Goal: Task Accomplishment & Management: Manage account settings

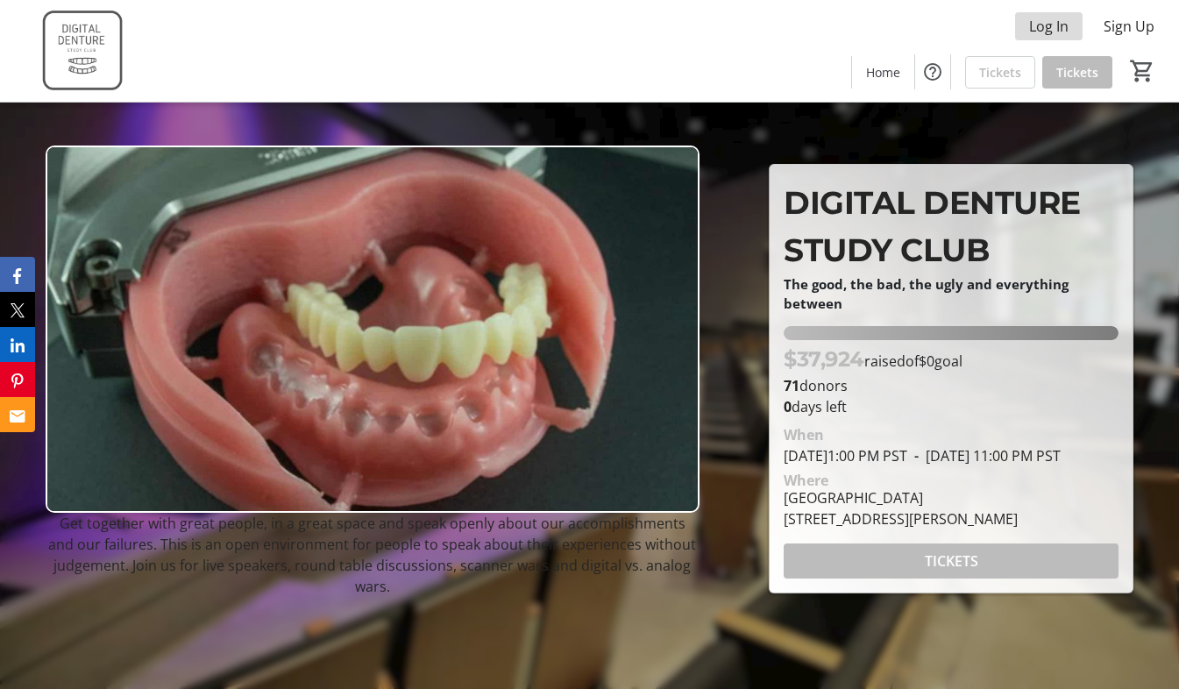
click at [1045, 27] on span "Log In" at bounding box center [1048, 26] width 39 height 21
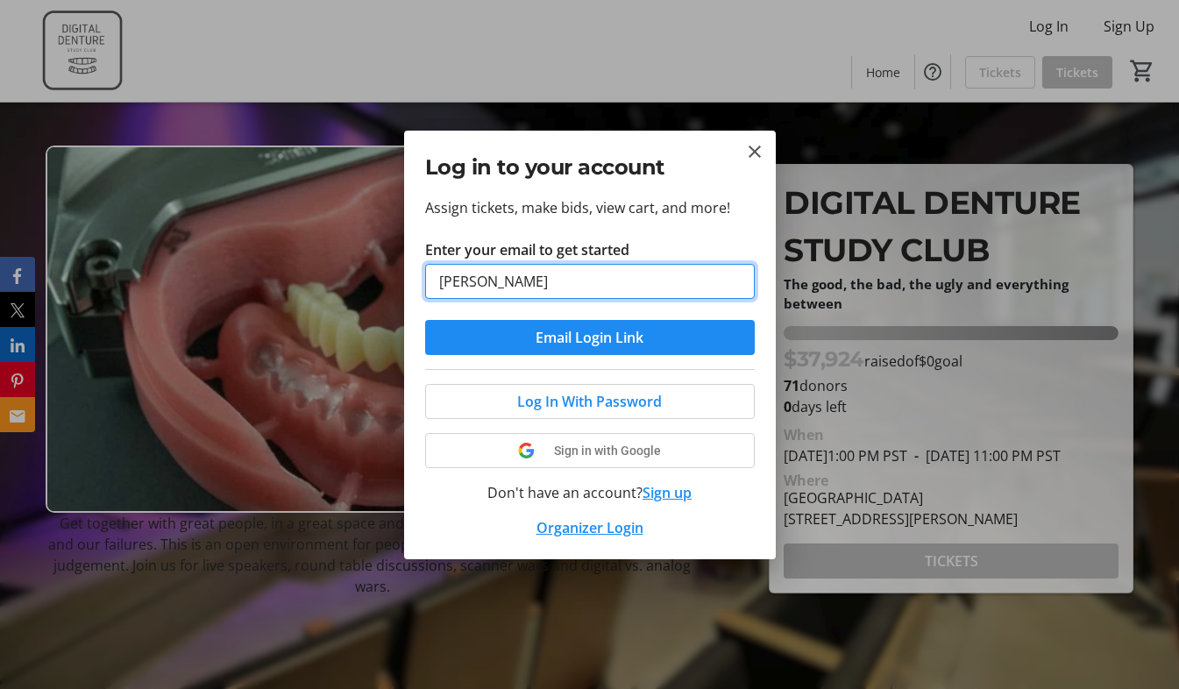
type input "[PERSON_NAME][EMAIL_ADDRESS][DOMAIN_NAME]"
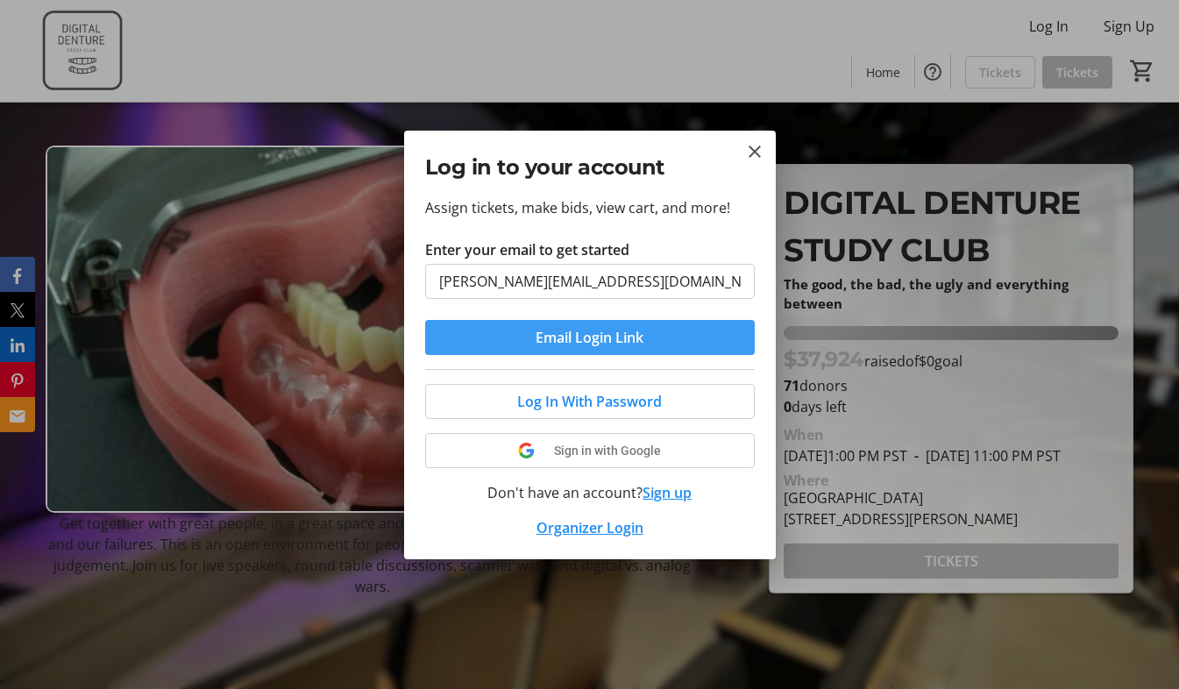
click at [588, 343] on span "Email Login Link" at bounding box center [590, 337] width 108 height 21
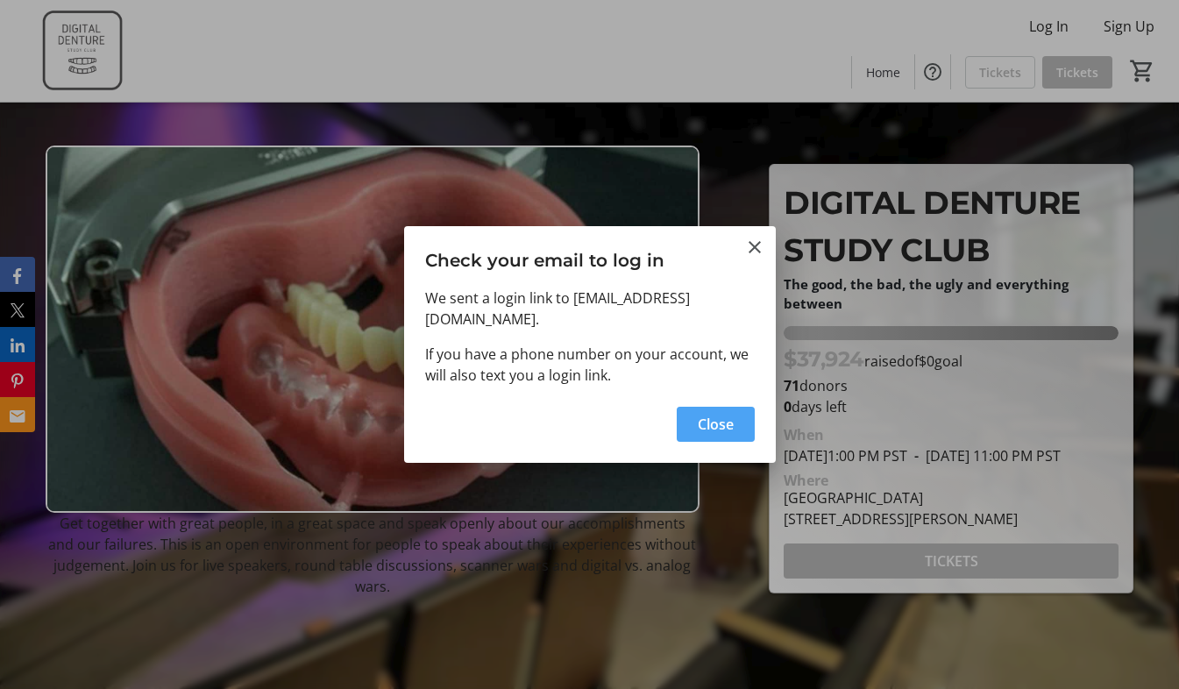
click at [713, 424] on span "Close" at bounding box center [716, 424] width 36 height 21
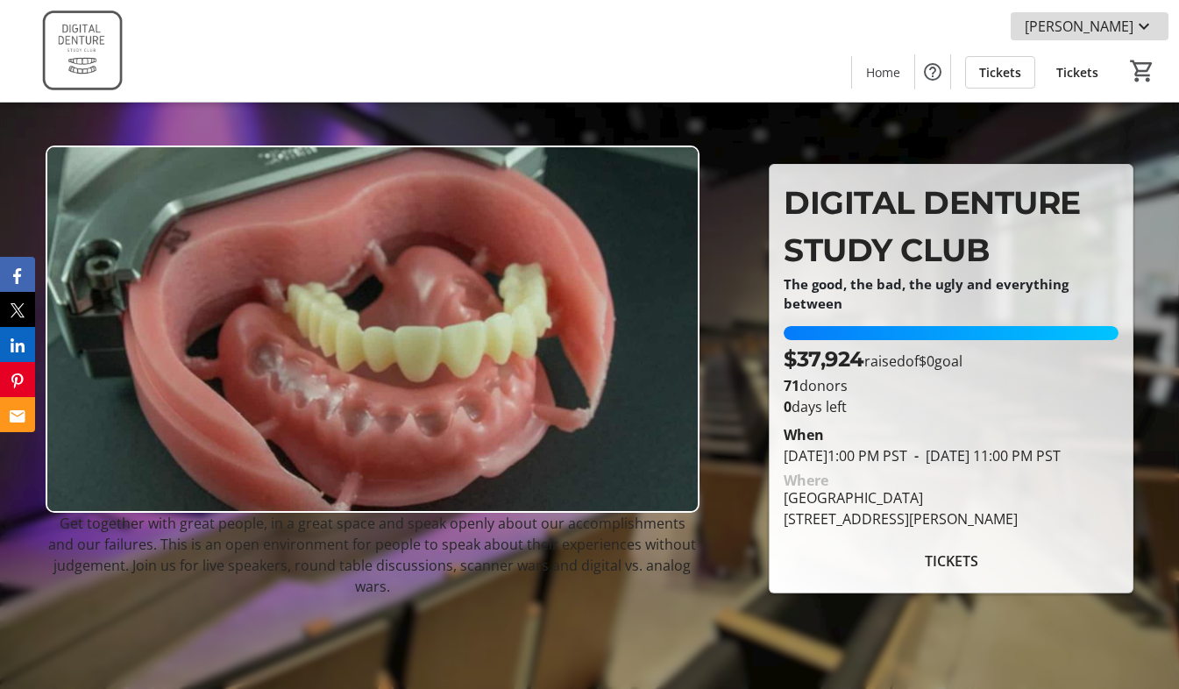
click at [1124, 24] on span "[PERSON_NAME]" at bounding box center [1079, 26] width 109 height 21
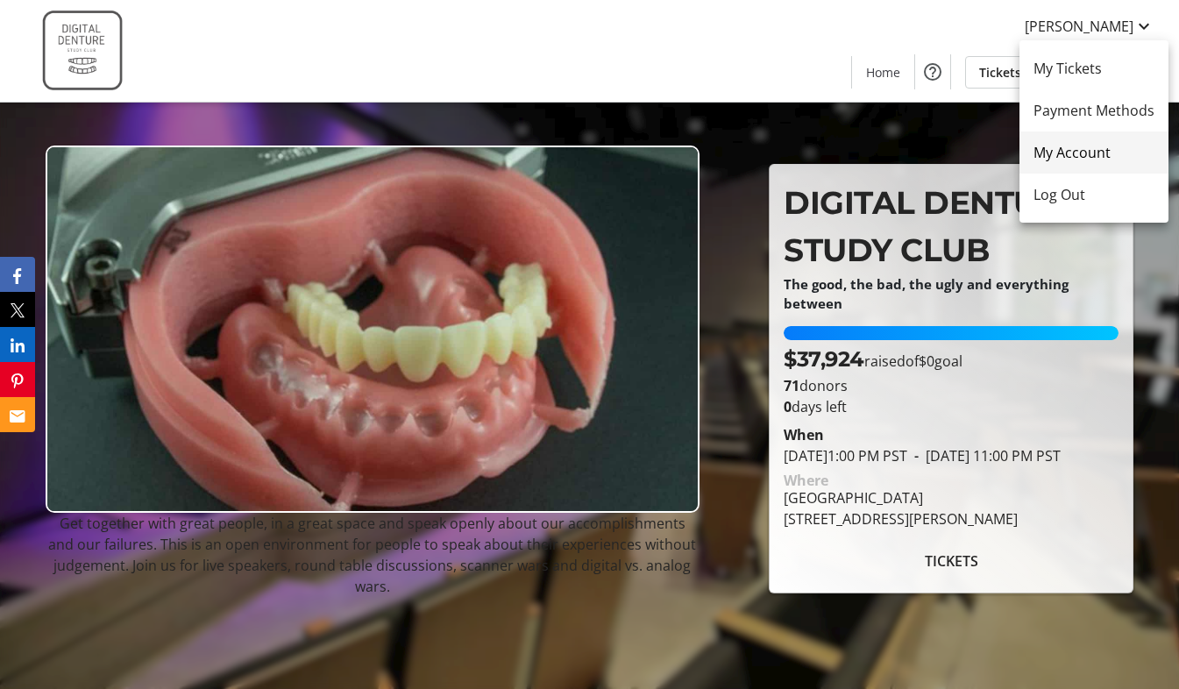
click at [1054, 147] on span "My Account" at bounding box center [1094, 152] width 121 height 21
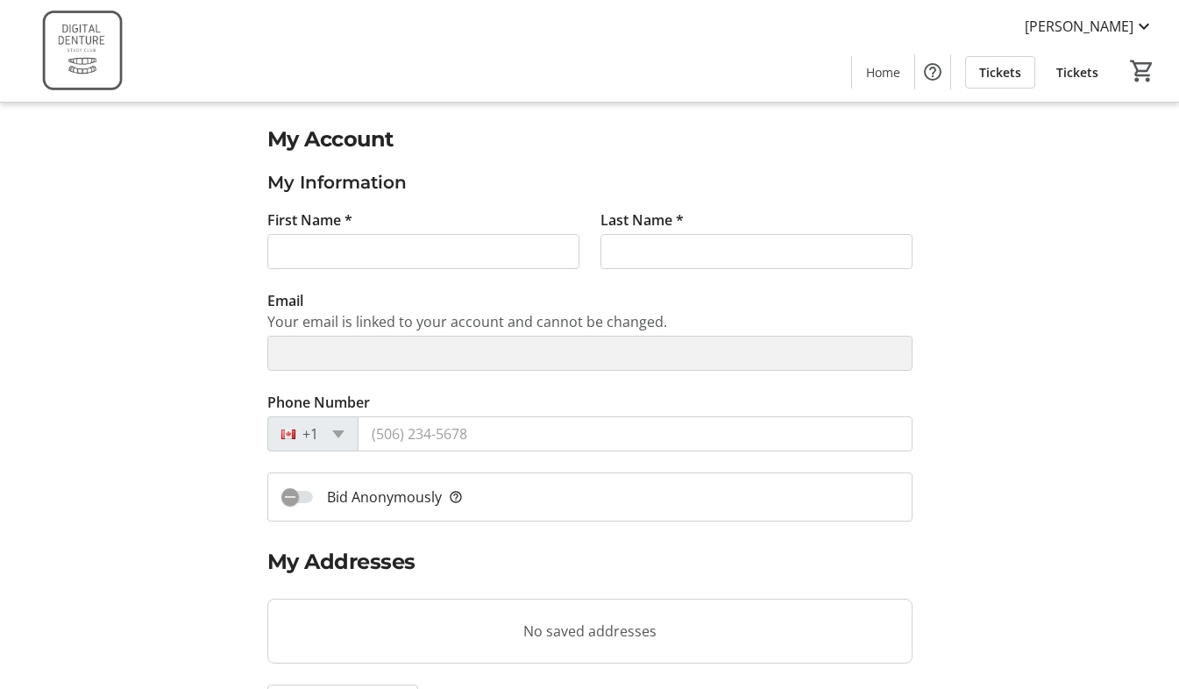
type input "[PERSON_NAME]"
type input "[PERSON_NAME][EMAIL_ADDRESS][DOMAIN_NAME]"
type input "[PHONE_NUMBER]"
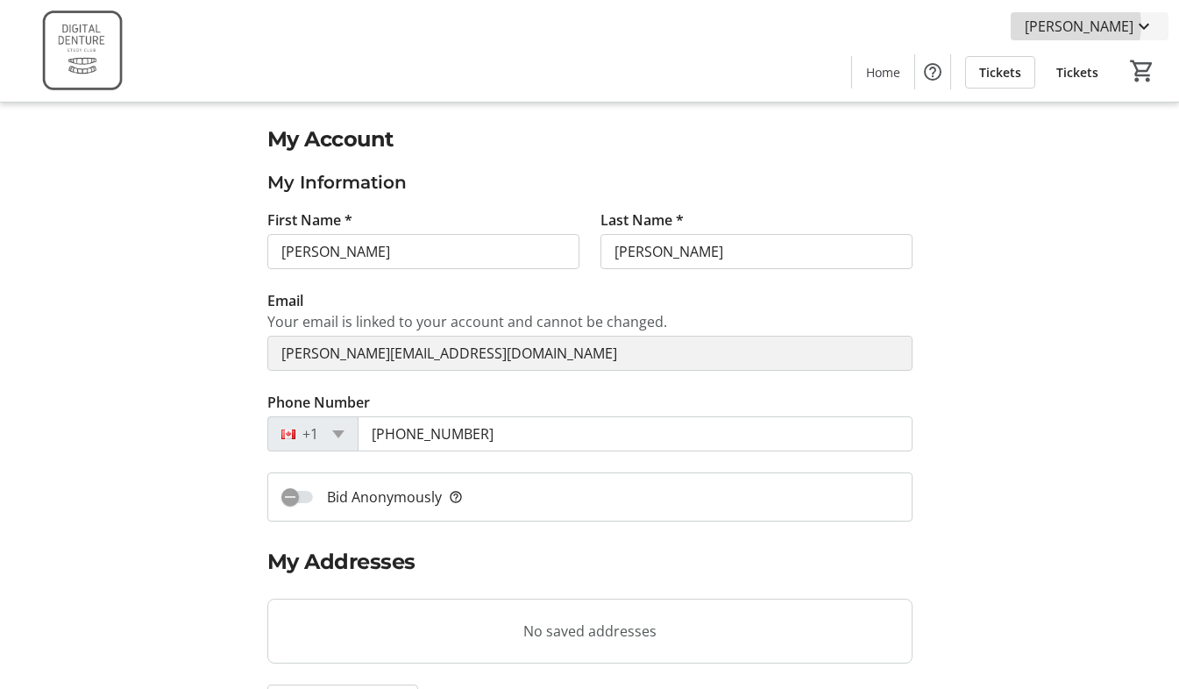
click at [1104, 25] on span "[PERSON_NAME]" at bounding box center [1079, 26] width 109 height 21
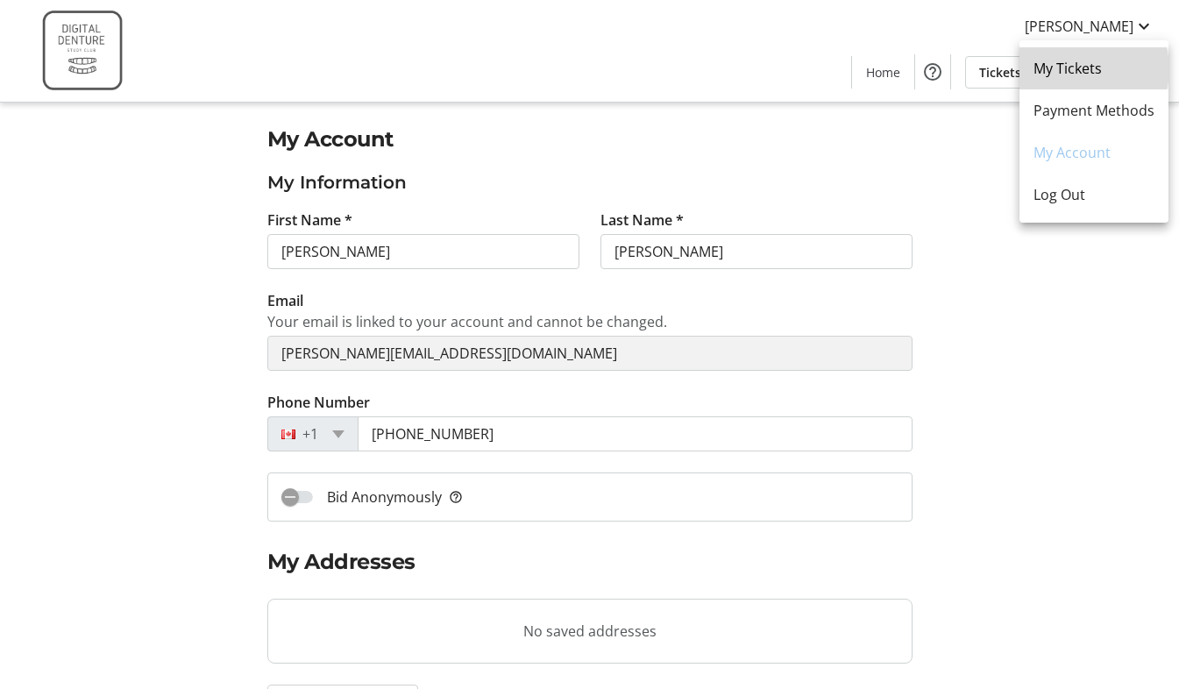
click at [1078, 69] on span "My Tickets" at bounding box center [1094, 68] width 121 height 21
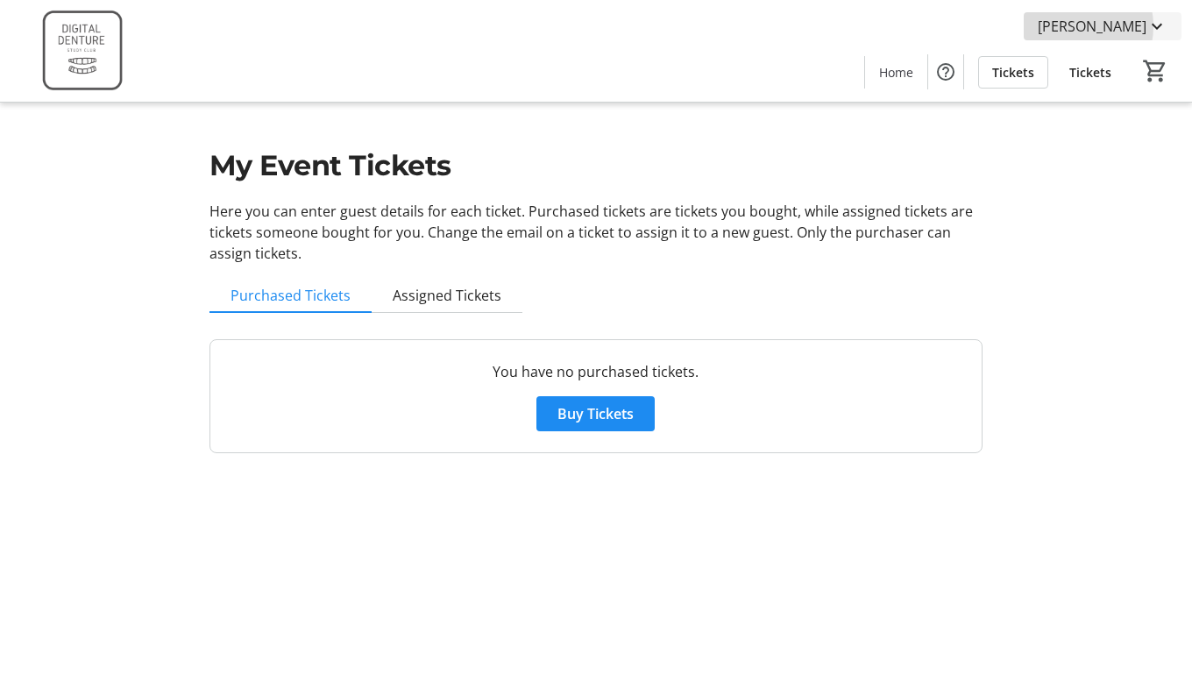
click at [1093, 26] on span "[PERSON_NAME]" at bounding box center [1092, 26] width 109 height 21
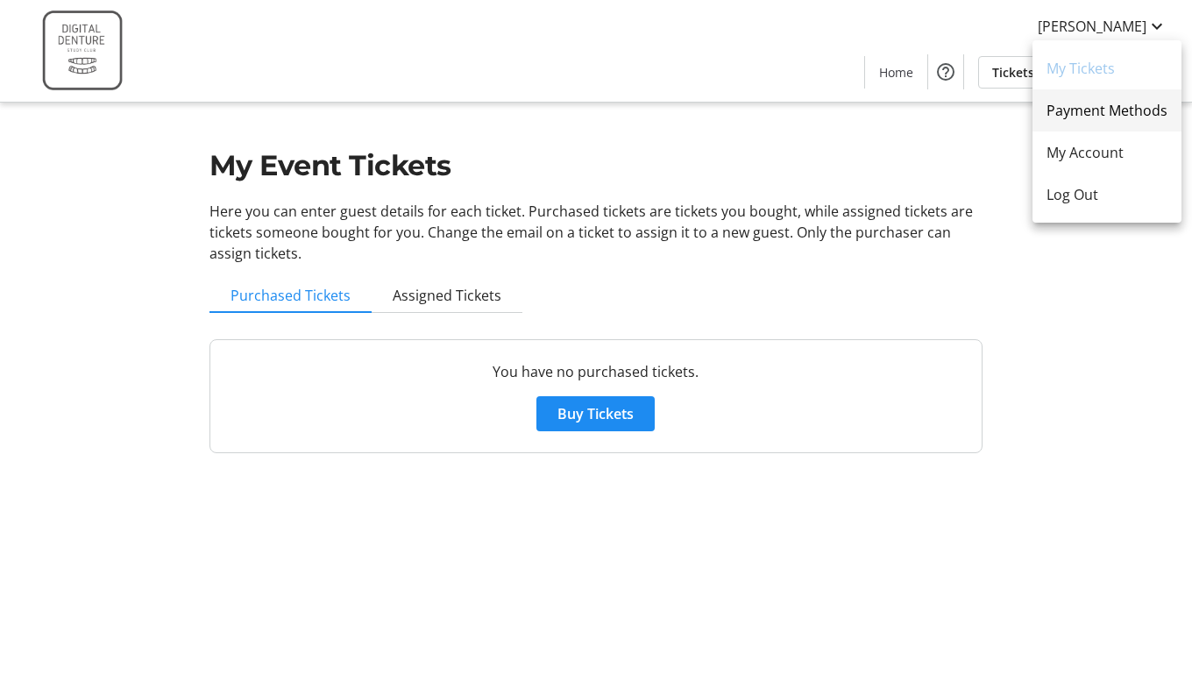
click at [1088, 103] on span "Payment Methods" at bounding box center [1107, 110] width 121 height 21
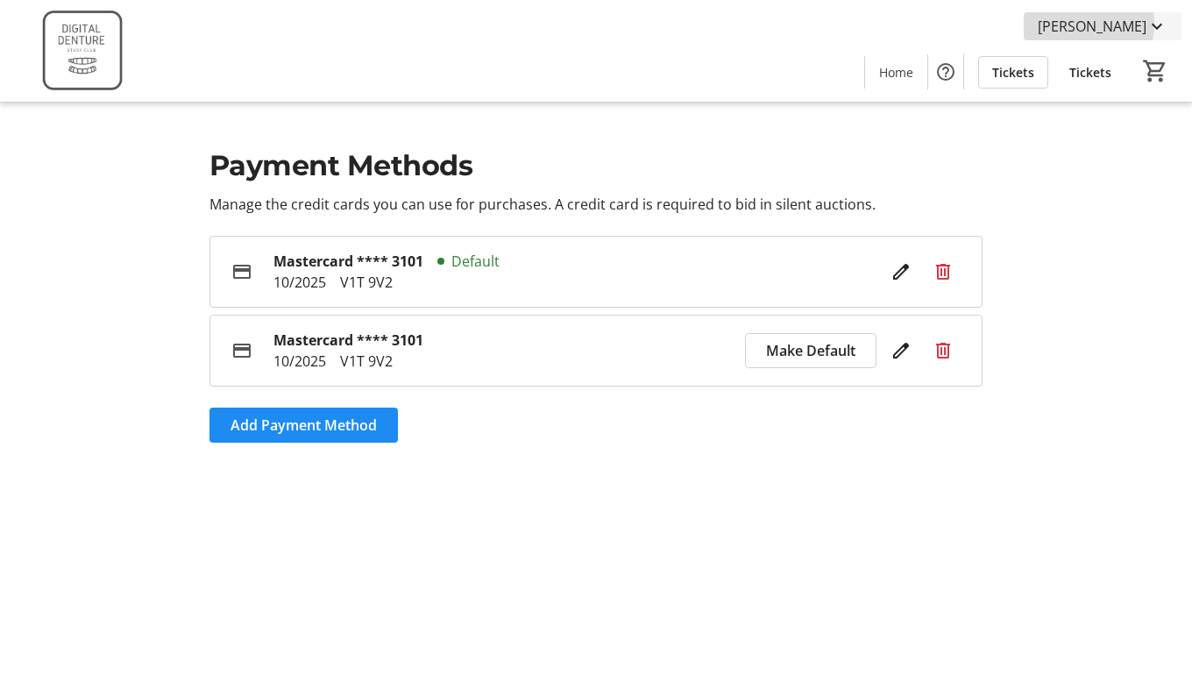
click at [1109, 25] on span "[PERSON_NAME]" at bounding box center [1092, 26] width 109 height 21
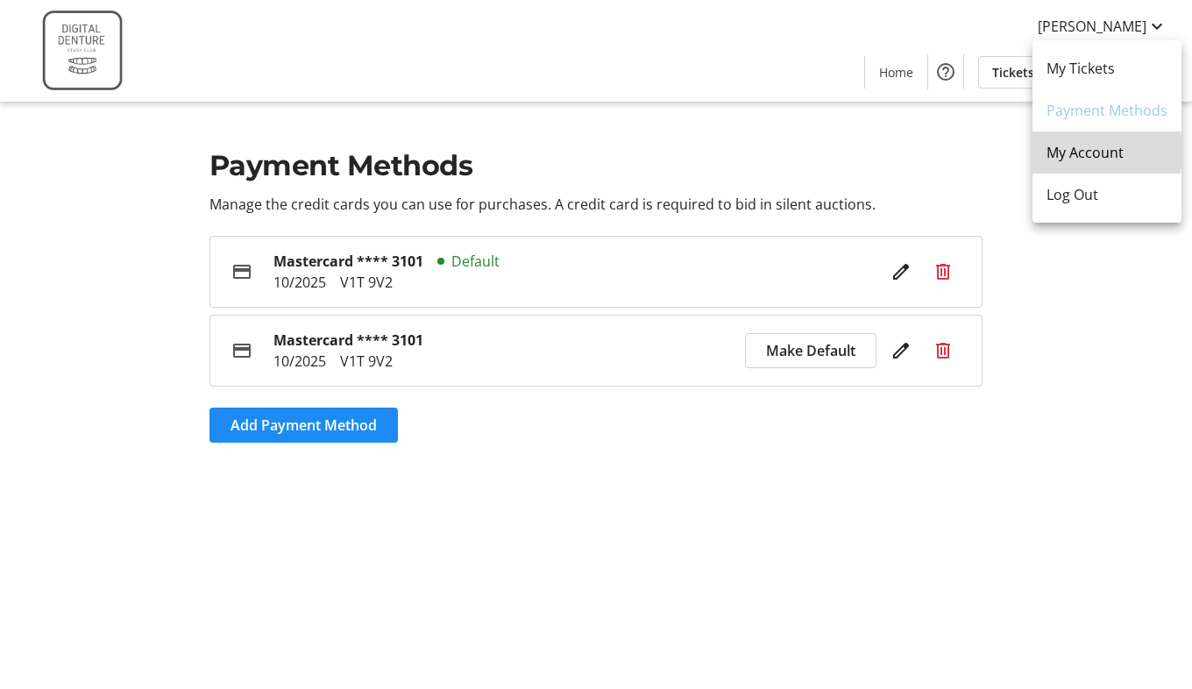
click at [1076, 151] on span "My Account" at bounding box center [1107, 152] width 121 height 21
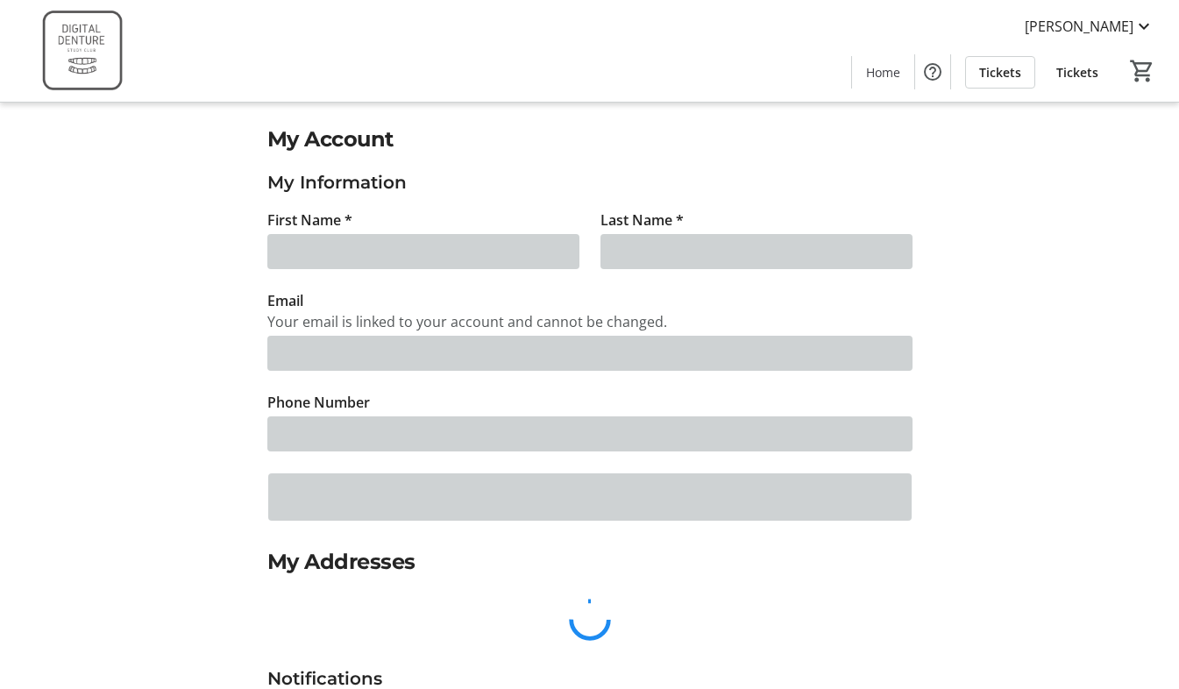
type input "[PERSON_NAME]"
type input "[PERSON_NAME][EMAIL_ADDRESS][DOMAIN_NAME]"
type input "[PHONE_NUMBER]"
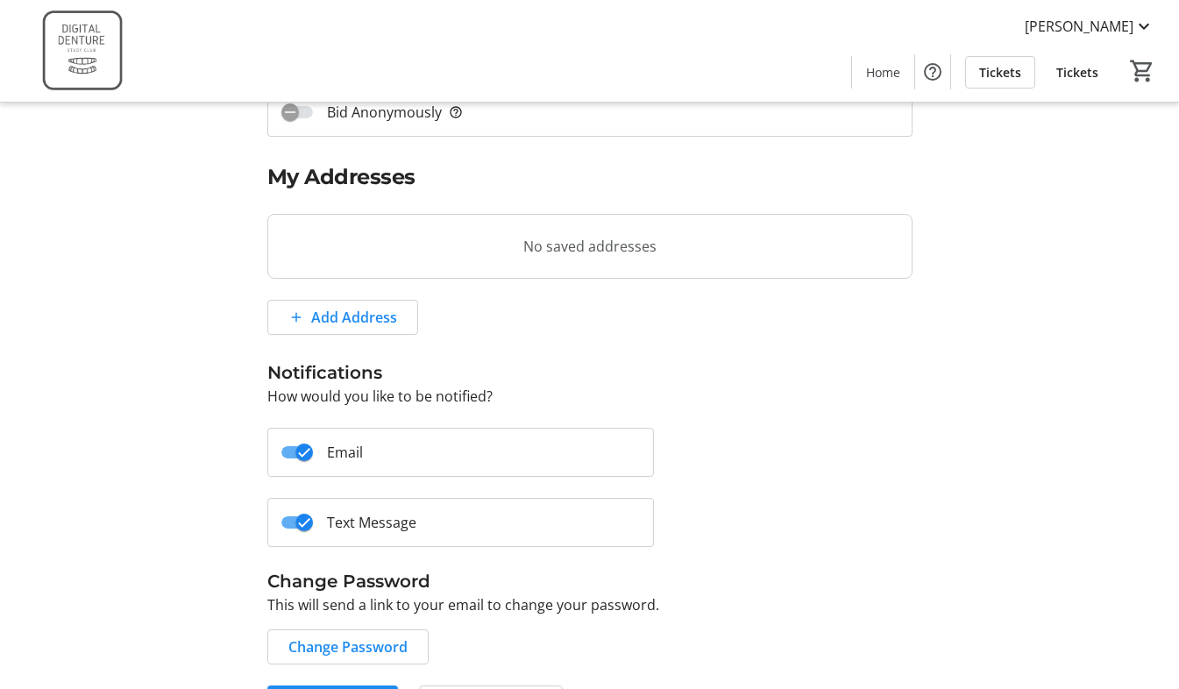
scroll to position [438, 0]
